Goal: Task Accomplishment & Management: Manage account settings

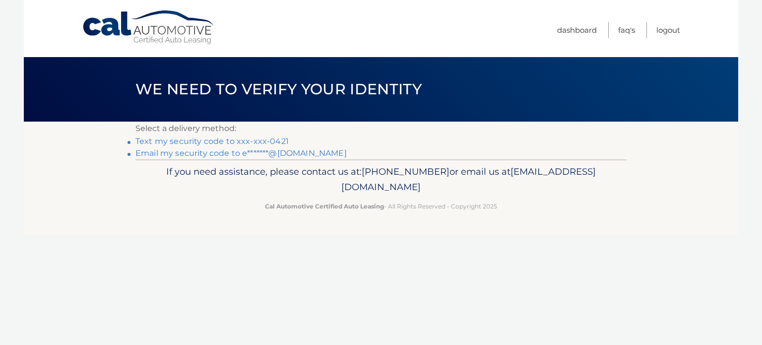
click at [261, 140] on link "Text my security code to xxx-xxx-0421" at bounding box center [211, 140] width 153 height 9
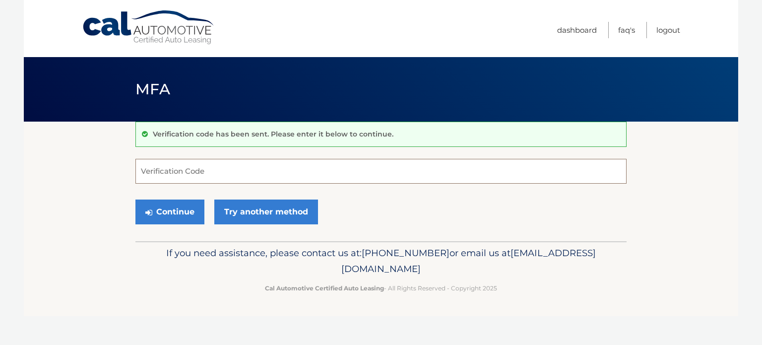
click at [201, 170] on input "Verification Code" at bounding box center [380, 171] width 491 height 25
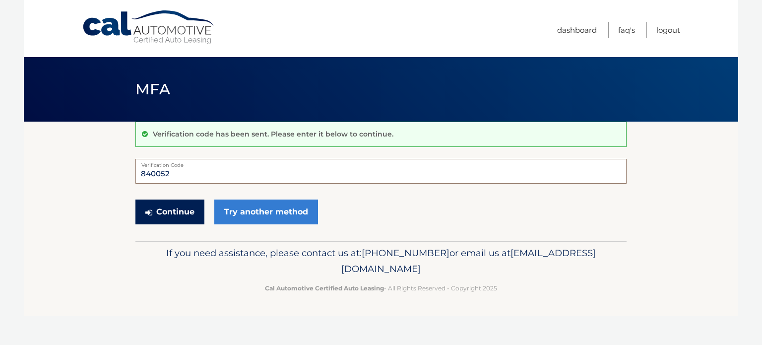
type input "840052"
click at [177, 208] on button "Continue" at bounding box center [169, 211] width 69 height 25
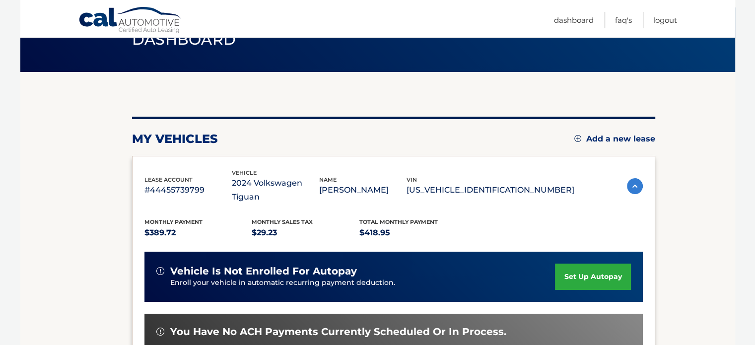
scroll to position [149, 0]
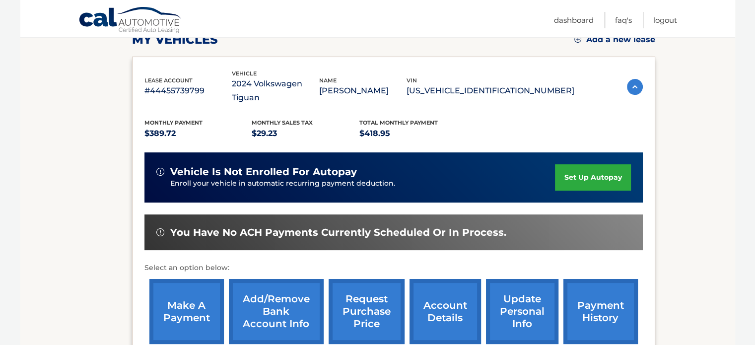
click at [523, 306] on link "update personal info" at bounding box center [522, 311] width 72 height 65
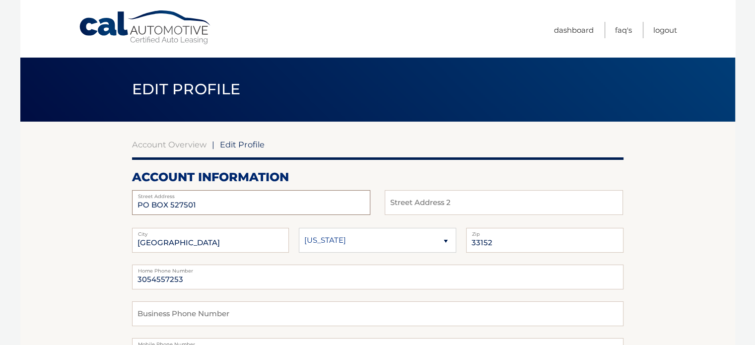
click at [209, 206] on input "PO BOX 527501" at bounding box center [251, 202] width 238 height 25
type input "P"
type input "[STREET_ADDRESS]"
click at [500, 243] on input "33152" at bounding box center [544, 240] width 157 height 25
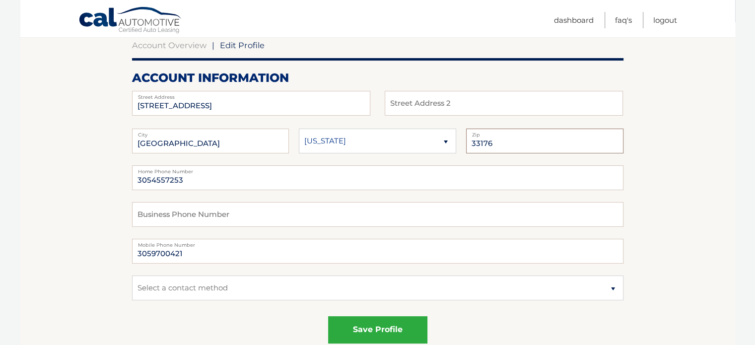
scroll to position [149, 0]
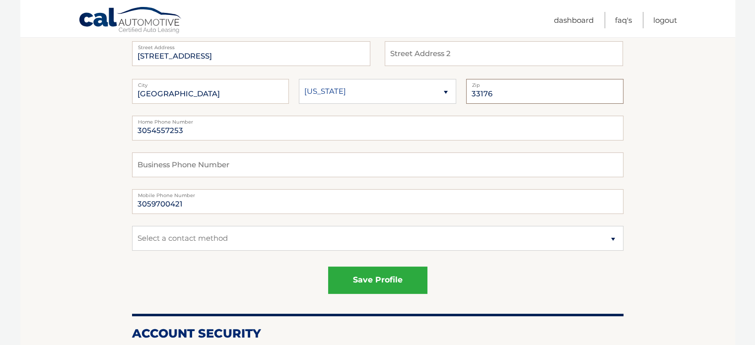
type input "33176"
click at [611, 238] on select "Select a contact method Mobile Home" at bounding box center [377, 238] width 491 height 25
select select "1"
click at [132, 226] on select "Select a contact method Mobile Home" at bounding box center [377, 238] width 491 height 25
click at [611, 237] on select "Select a contact method Mobile Home" at bounding box center [377, 238] width 491 height 25
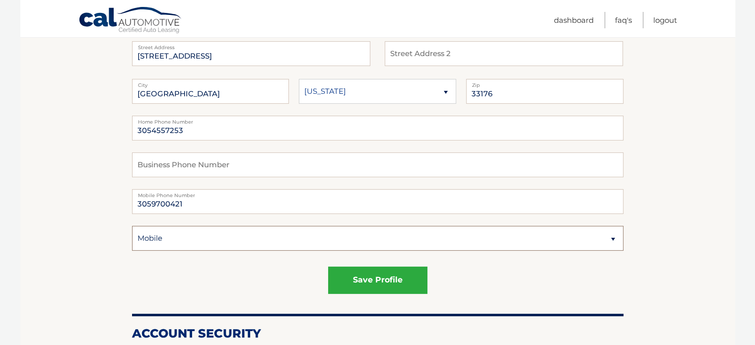
click at [132, 226] on select "Select a contact method Mobile Home" at bounding box center [377, 238] width 491 height 25
click at [614, 238] on select "Select a contact method Mobile Home" at bounding box center [377, 238] width 491 height 25
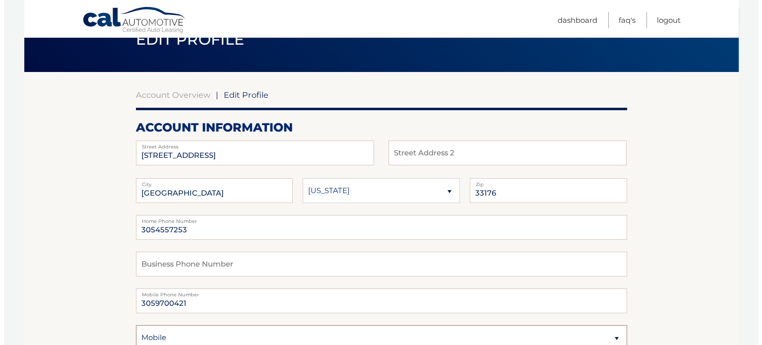
scroll to position [99, 0]
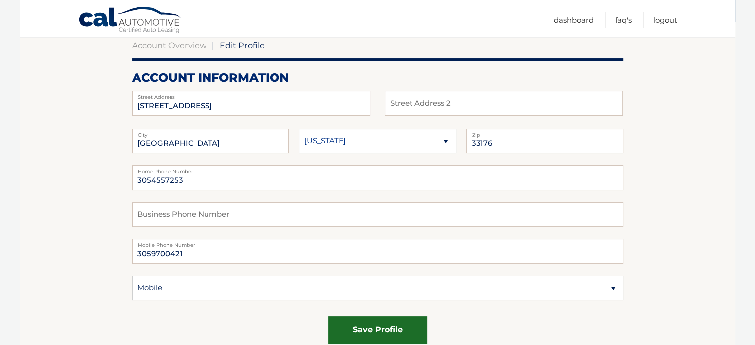
click at [359, 328] on button "save profile" at bounding box center [377, 329] width 99 height 27
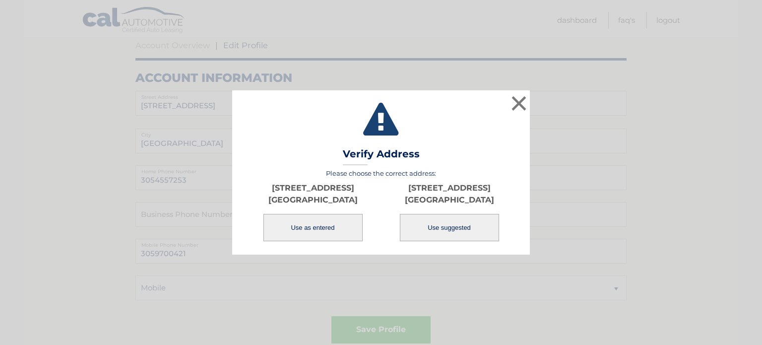
click at [459, 235] on button "Use suggested" at bounding box center [449, 227] width 99 height 27
type input "[STREET_ADDRESS]"
type input "[GEOGRAPHIC_DATA]"
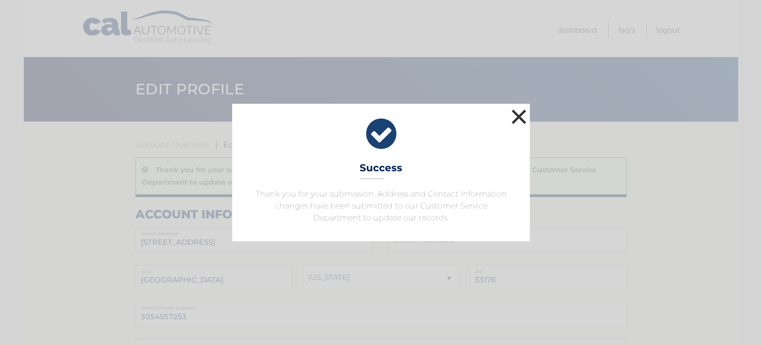
click at [519, 118] on button "×" at bounding box center [519, 117] width 20 height 20
